Goal: Find contact information: Find contact information

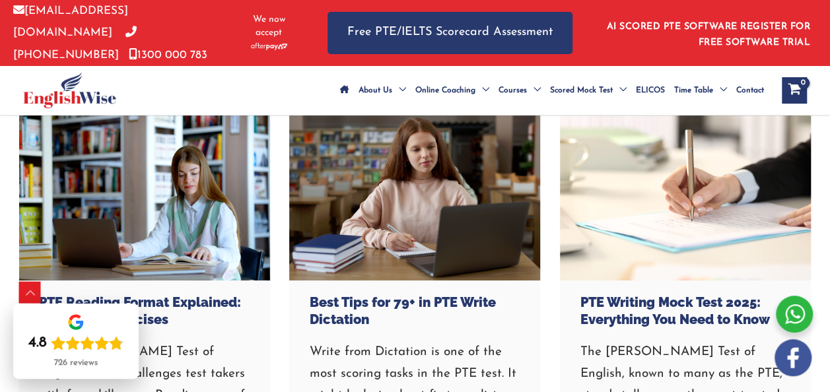
scroll to position [4797, 0]
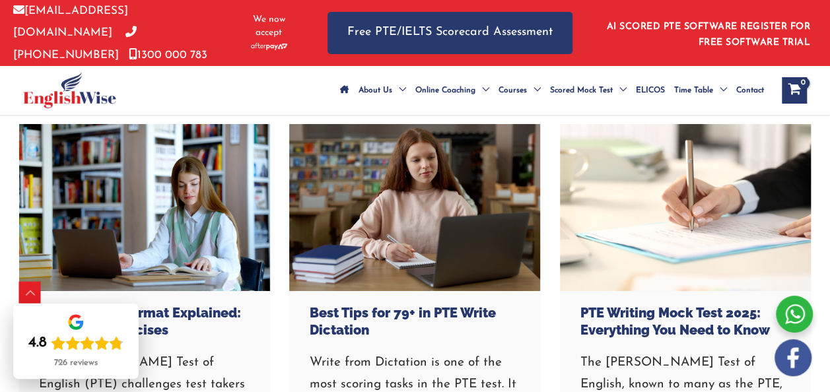
click at [756, 84] on span "Contact" at bounding box center [750, 90] width 28 height 46
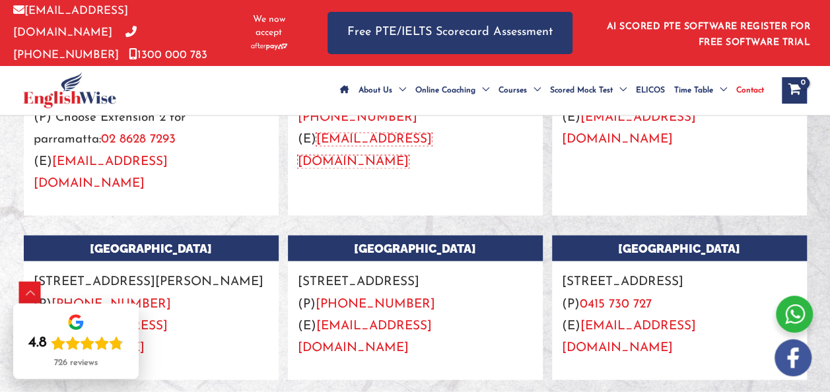
scroll to position [1293, 0]
